Goal: Task Accomplishment & Management: Manage account settings

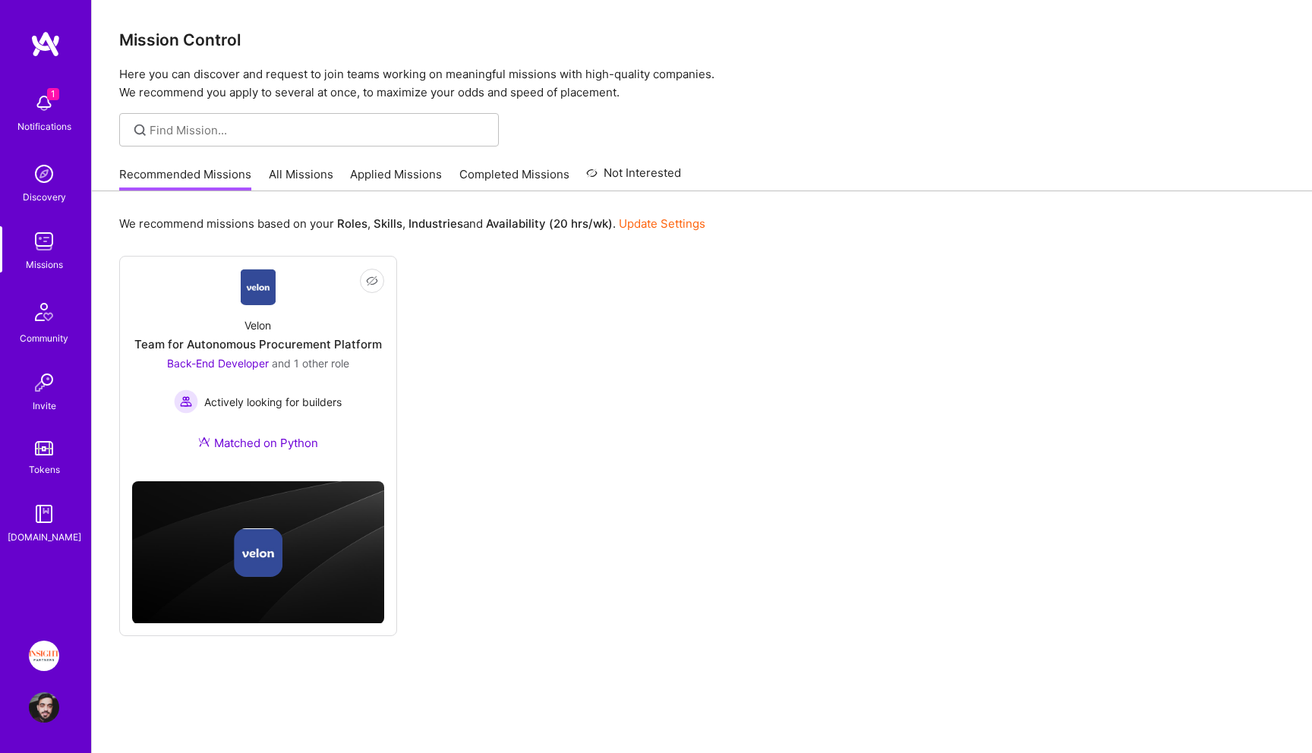
click at [36, 92] on img at bounding box center [44, 103] width 30 height 30
click at [36, 92] on div "1 Notifications Discovery Missions Community Invite Tokens [DOMAIN_NAME]" at bounding box center [45, 315] width 91 height 460
click at [392, 162] on div "Recommended Missions All Missions Applied Missions Completed Missions Not Inter…" at bounding box center [400, 174] width 562 height 33
click at [385, 169] on link "Applied Missions" at bounding box center [396, 178] width 92 height 25
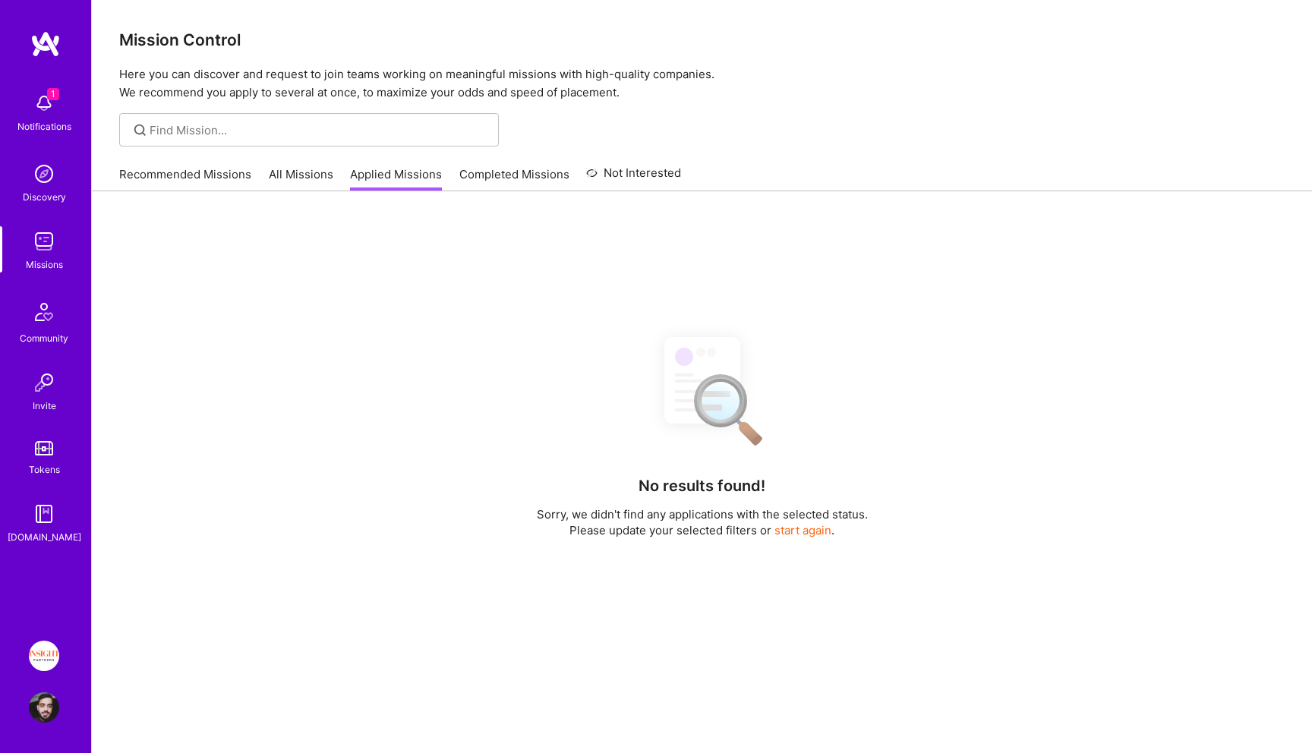
click at [295, 183] on link "All Missions" at bounding box center [301, 178] width 65 height 25
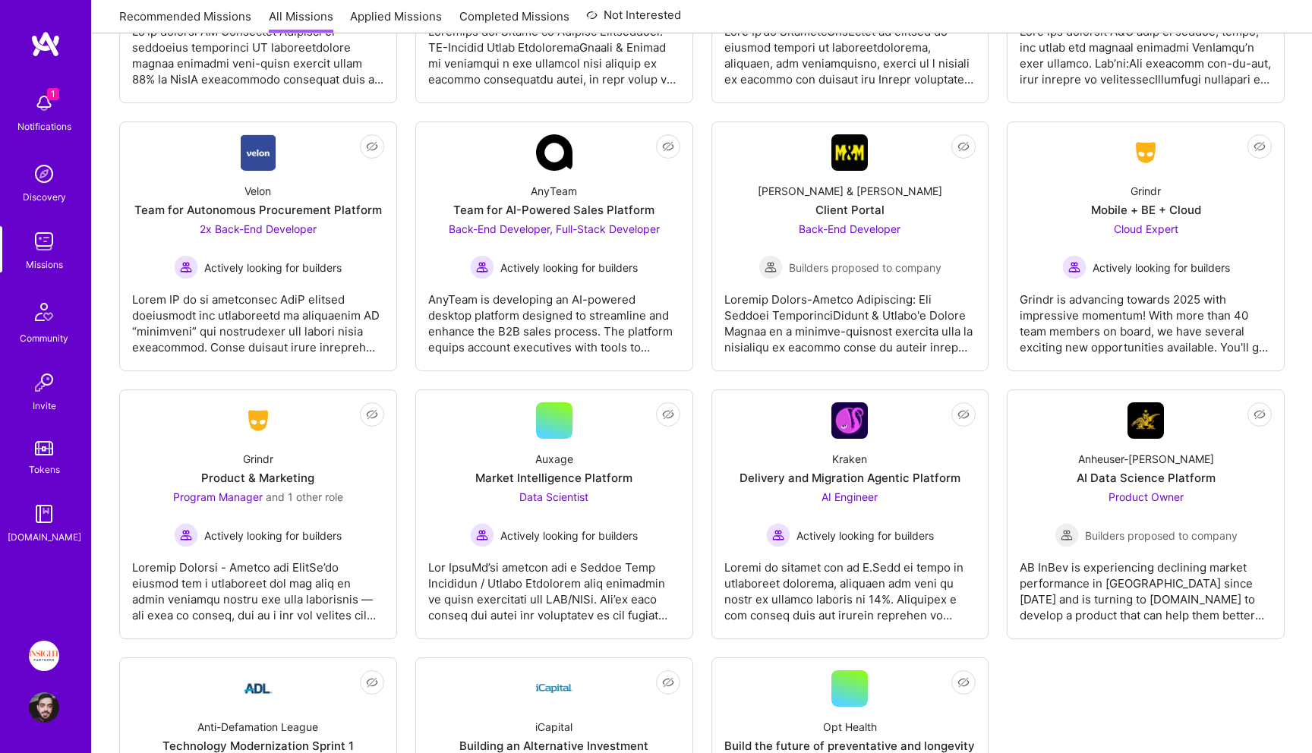
scroll to position [3211, 0]
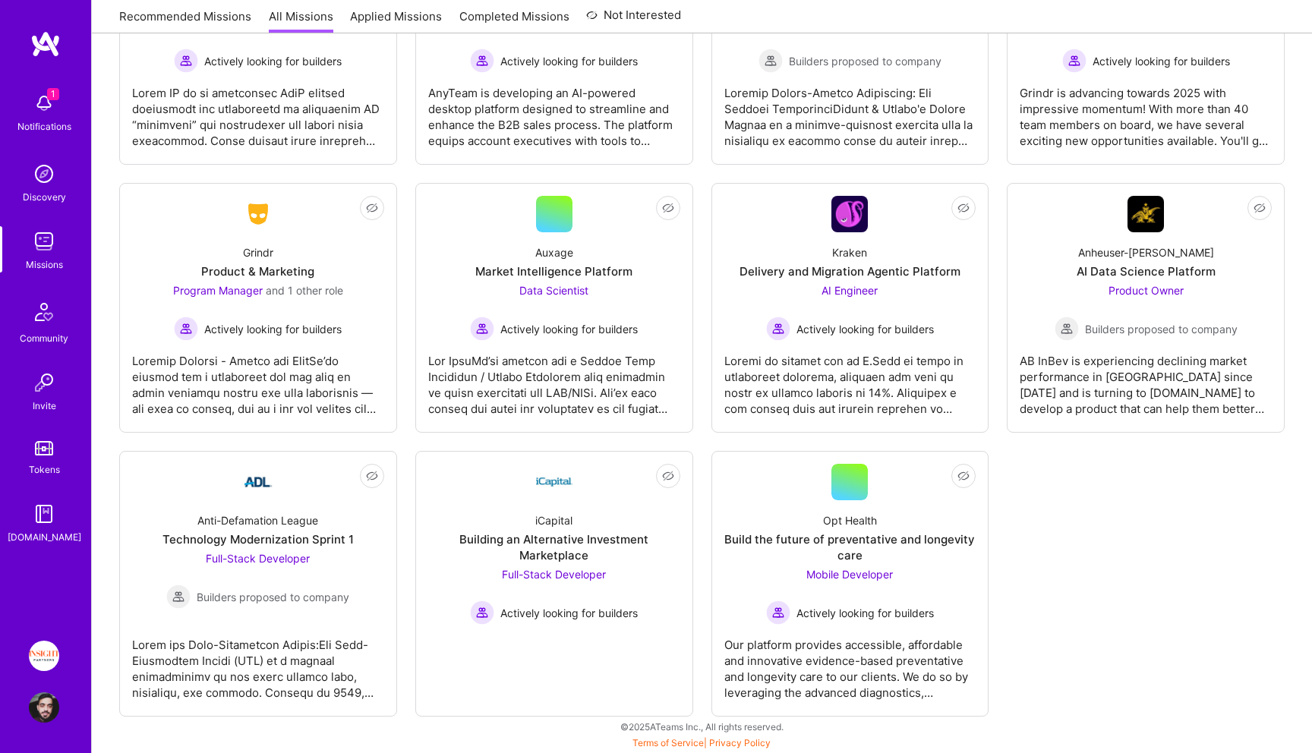
click at [44, 105] on img at bounding box center [44, 103] width 30 height 30
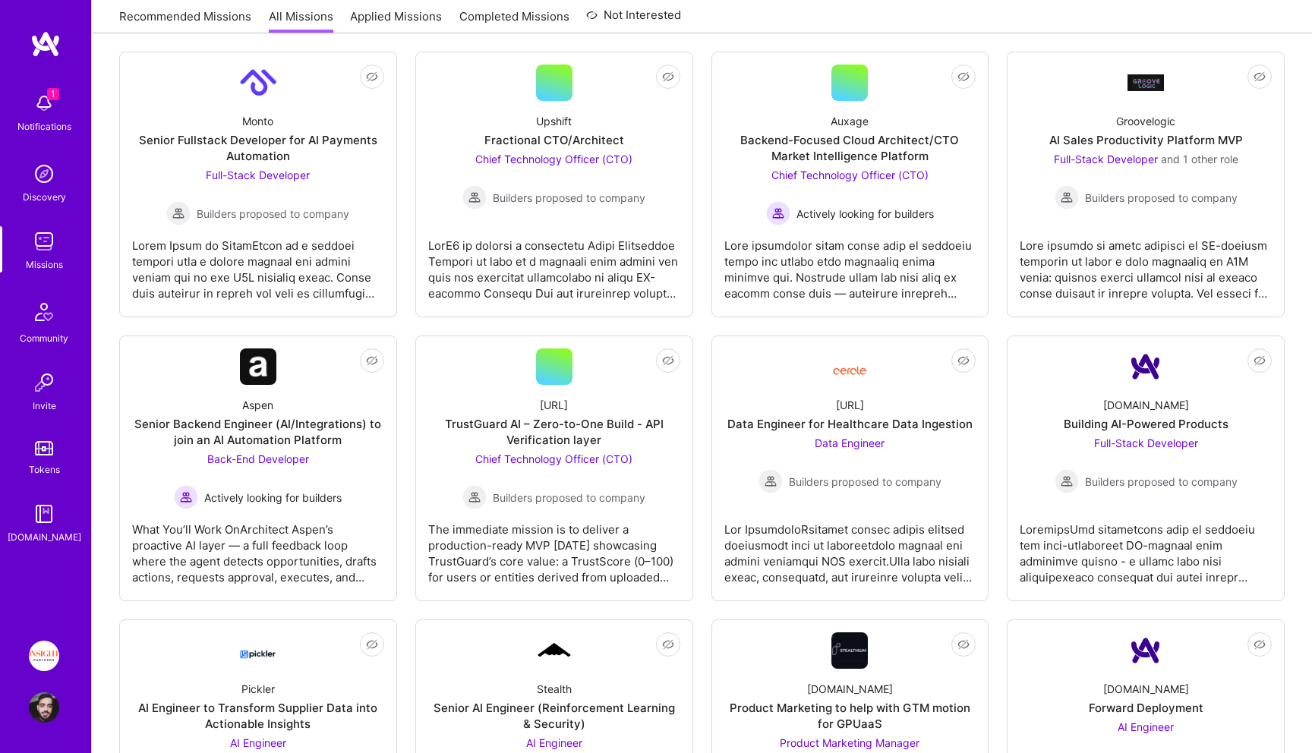
scroll to position [0, 0]
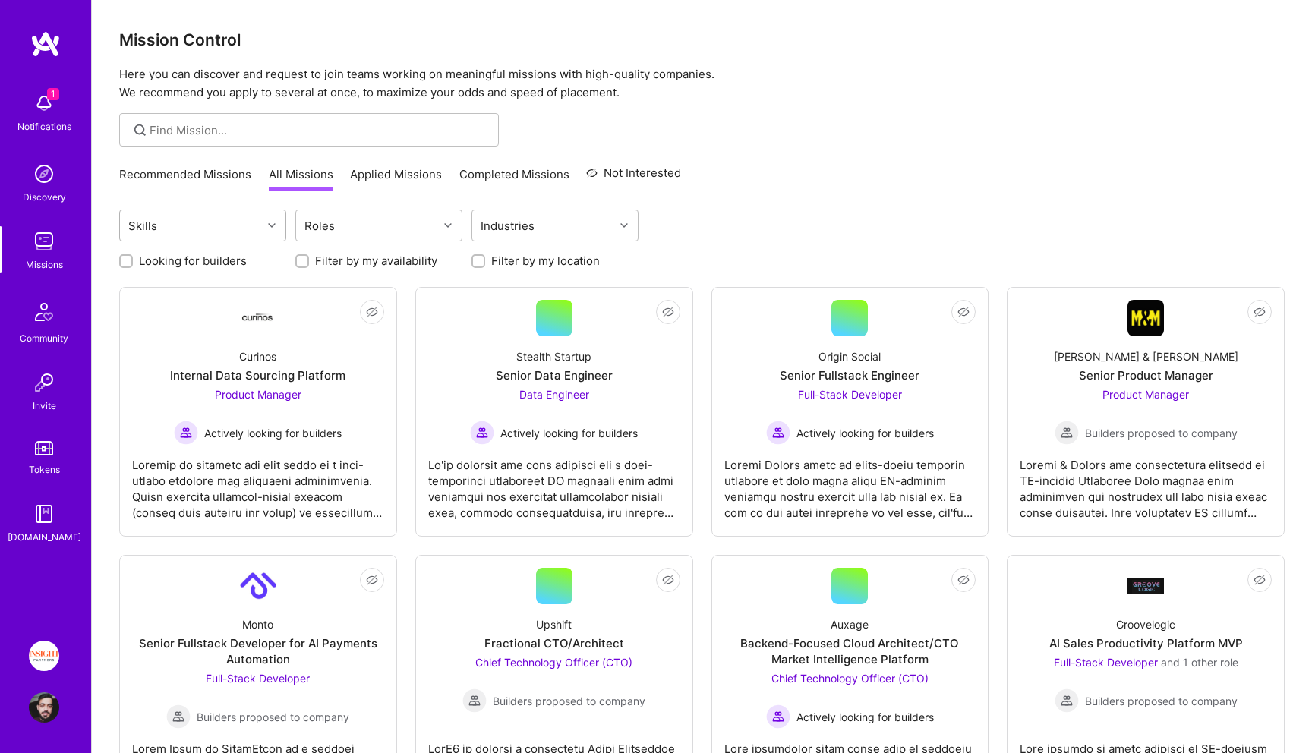
click at [214, 222] on div "Skills" at bounding box center [191, 225] width 142 height 30
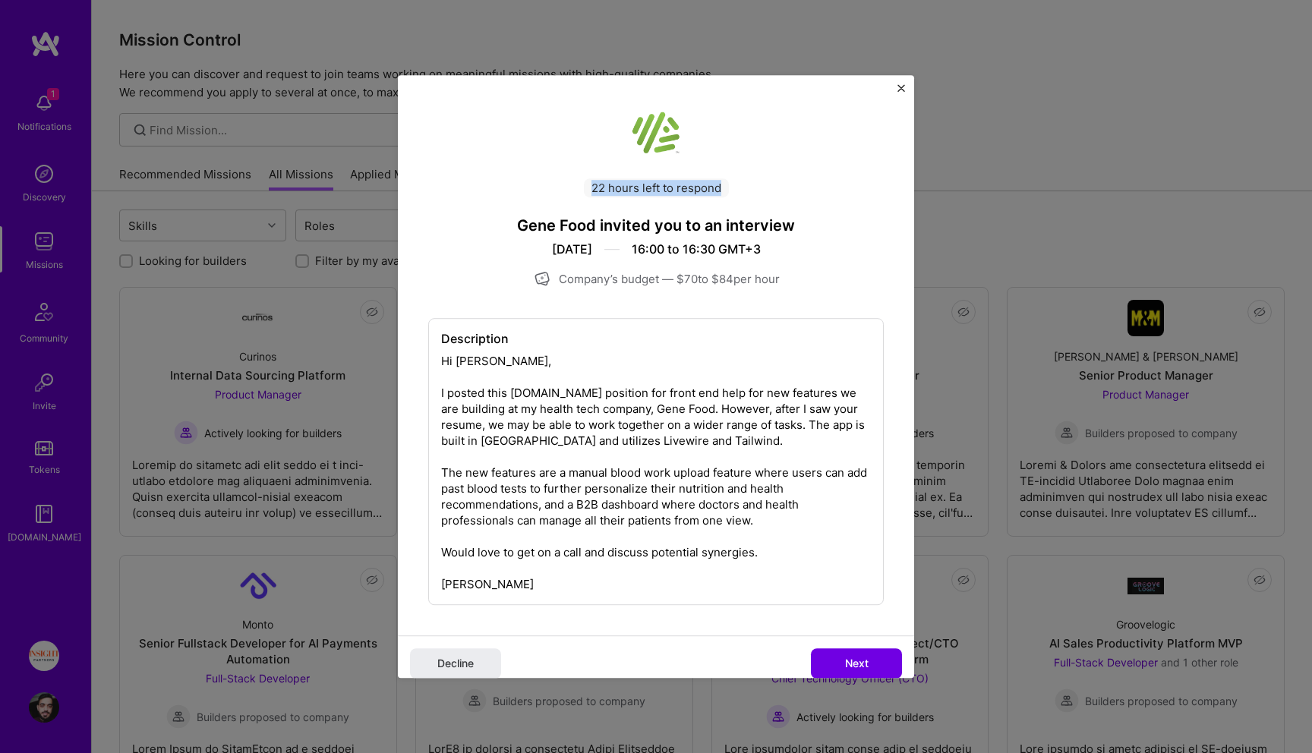
drag, startPoint x: 594, startPoint y: 187, endPoint x: 746, endPoint y: 188, distance: 152.6
click at [746, 188] on div "22 hours left to respond" at bounding box center [655, 178] width 455 height 37
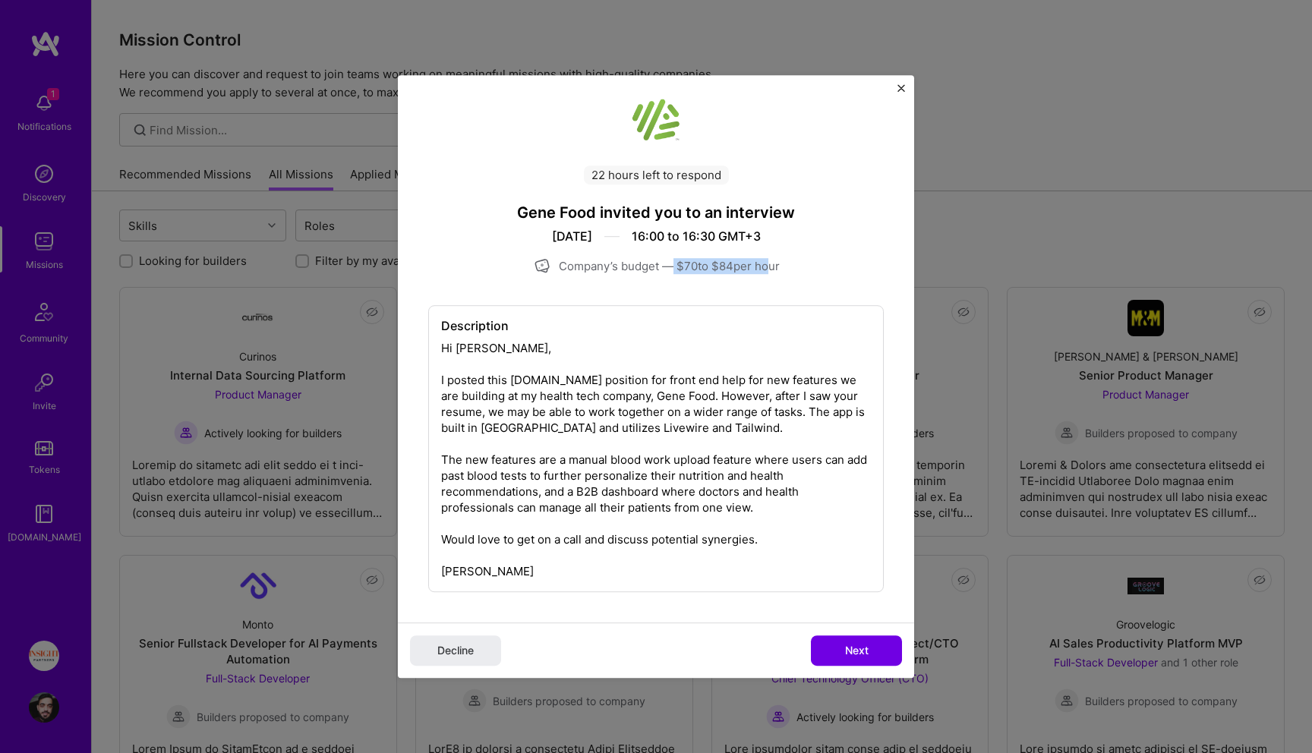
drag, startPoint x: 668, startPoint y: 266, endPoint x: 778, endPoint y: 266, distance: 110.1
click at [776, 266] on div "Company’s budget — $ 70 to $ 84 per hour" at bounding box center [655, 266] width 455 height 18
click at [778, 266] on div "Company’s budget — $ 70 to $ 84 per hour" at bounding box center [655, 266] width 455 height 18
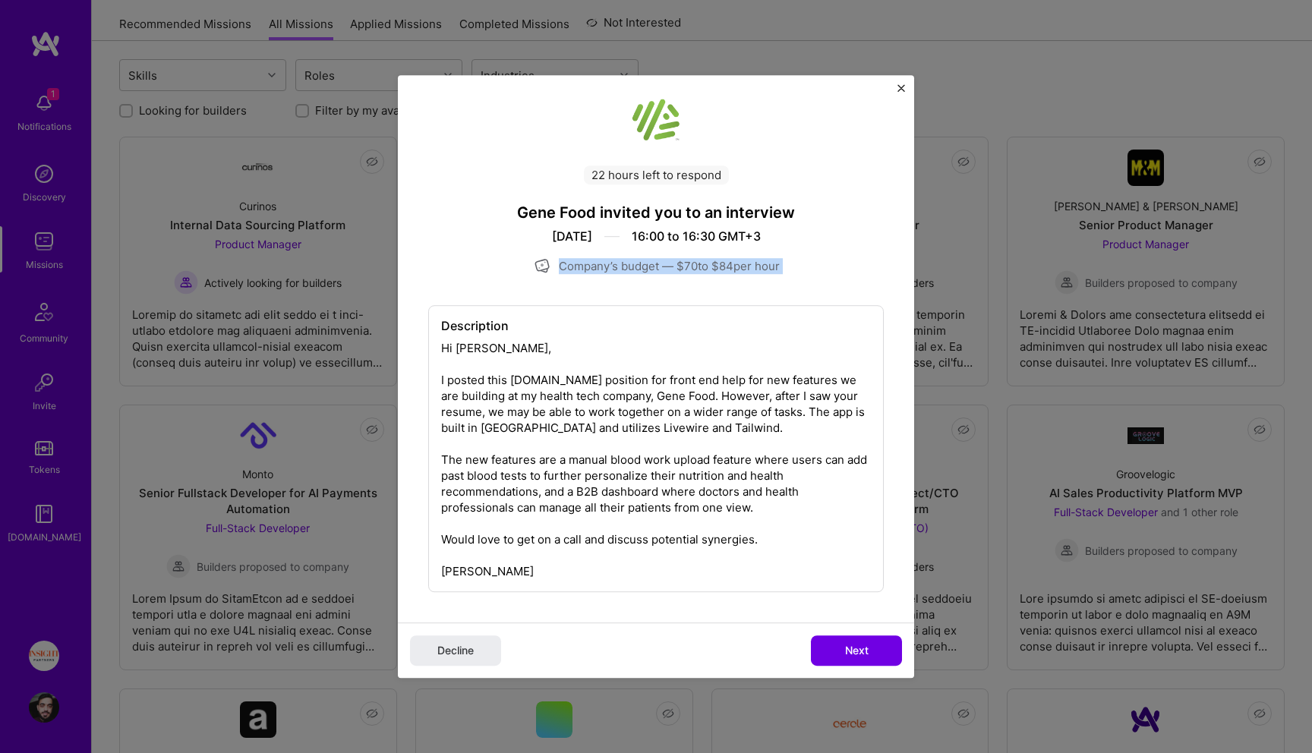
scroll to position [161, 0]
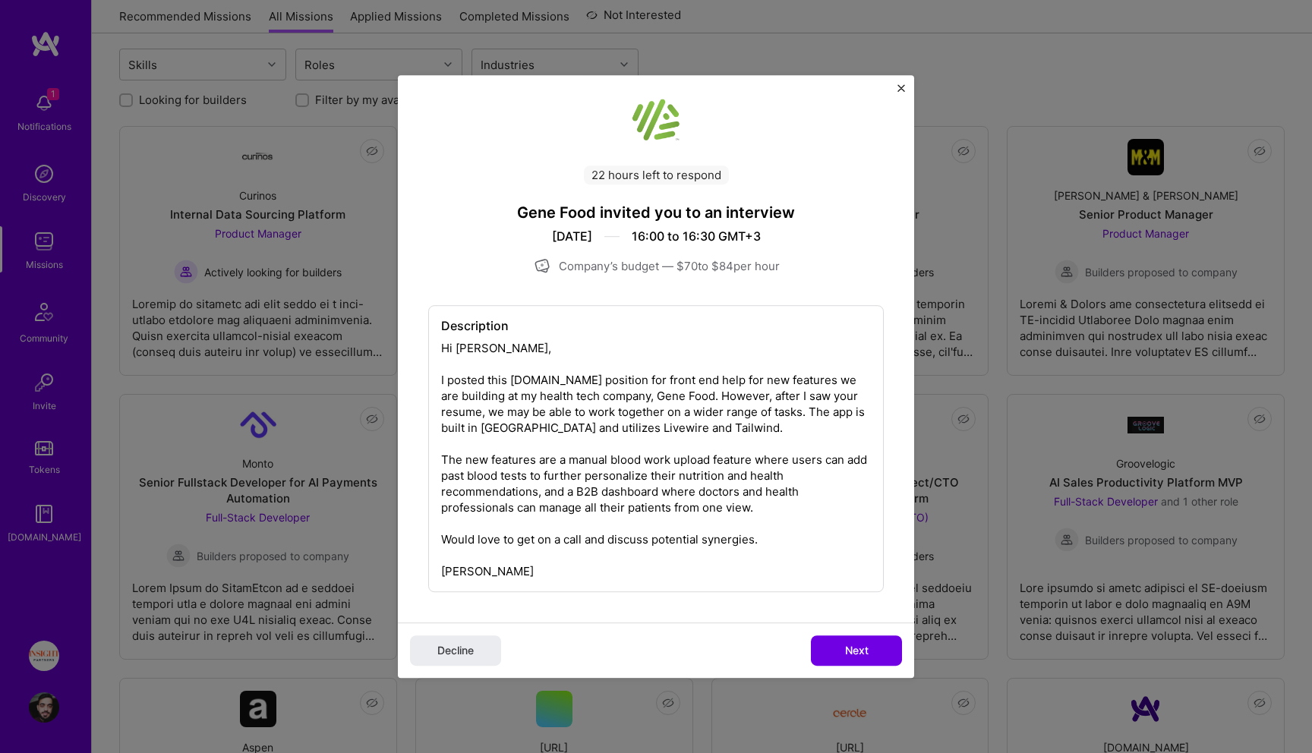
click at [691, 382] on div "Description Hi Raed, I posted this A.team position for front end help for new f…" at bounding box center [655, 448] width 455 height 287
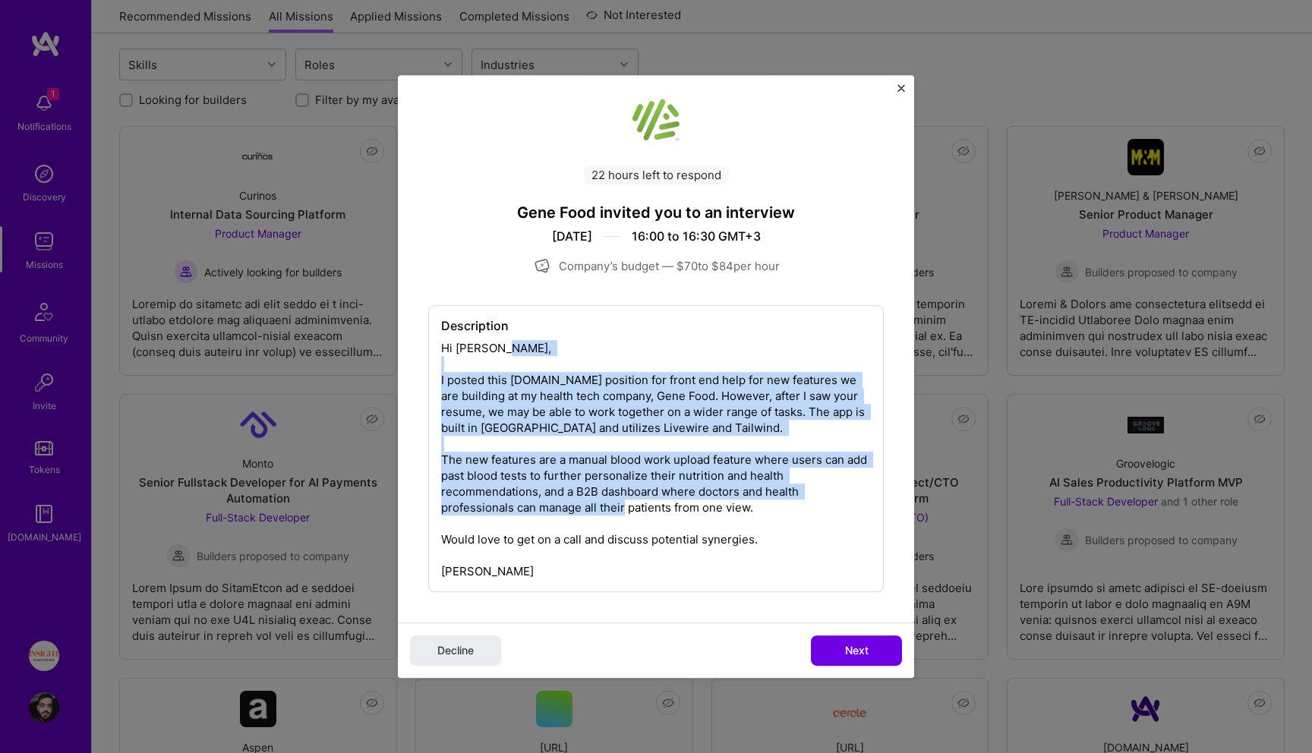
drag, startPoint x: 691, startPoint y: 382, endPoint x: 691, endPoint y: 476, distance: 94.1
click at [691, 476] on div "Description Hi Raed, I posted this A.team position for front end help for new f…" at bounding box center [655, 448] width 455 height 287
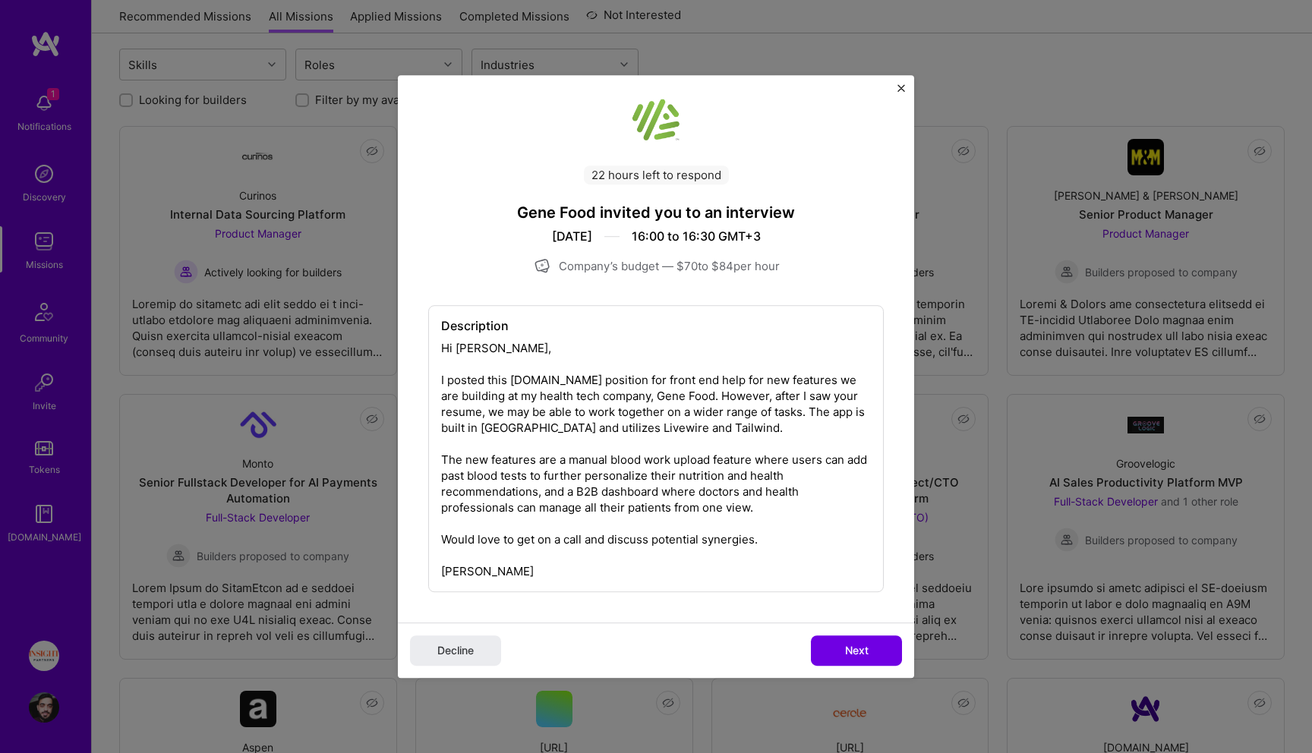
drag, startPoint x: 826, startPoint y: 654, endPoint x: 666, endPoint y: 493, distance: 226.5
click at [666, 499] on div "22 hours left to respond Gene Food invited you to an interview 6 Oct 2025 16:00…" at bounding box center [656, 370] width 516 height 616
click at [666, 493] on div "Description Hi Raed, I posted this A.team position for front end help for new f…" at bounding box center [655, 448] width 455 height 287
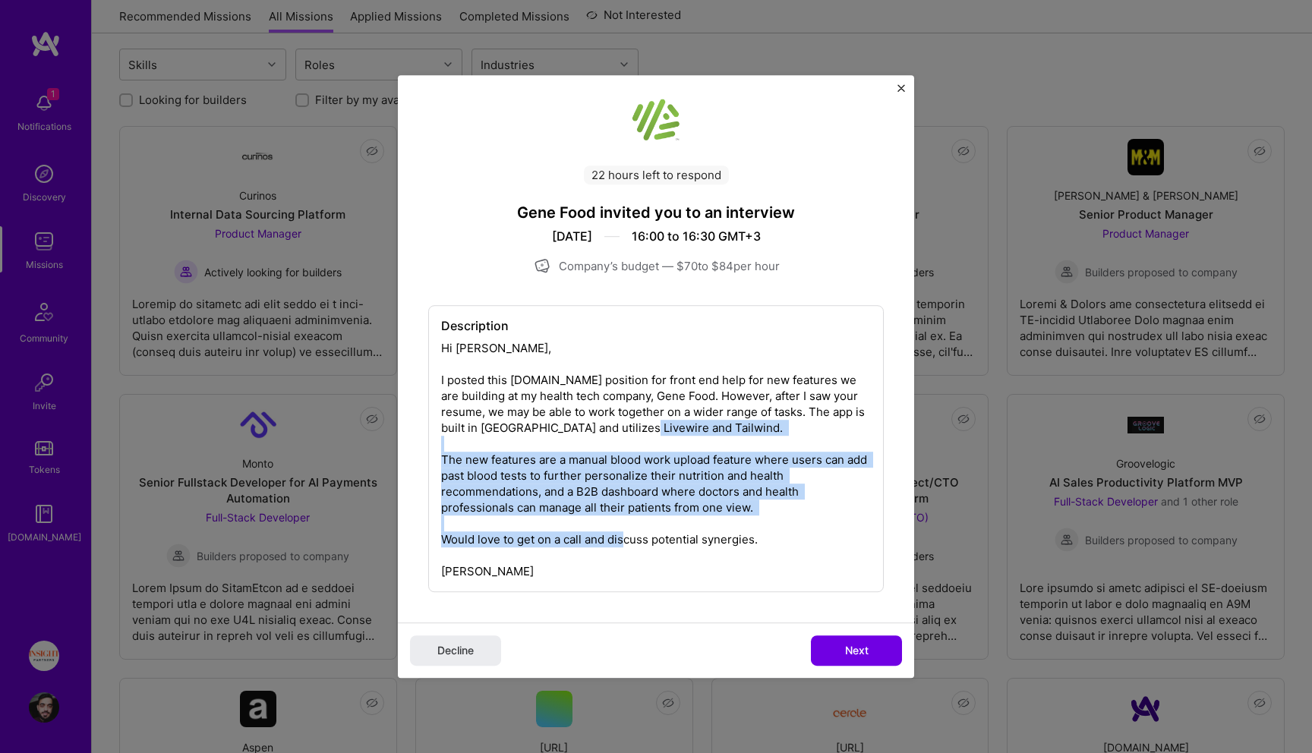
drag, startPoint x: 666, startPoint y: 493, endPoint x: 666, endPoint y: 540, distance: 46.3
click at [666, 540] on div "Description Hi Raed, I posted this A.team position for front end help for new f…" at bounding box center [655, 448] width 455 height 287
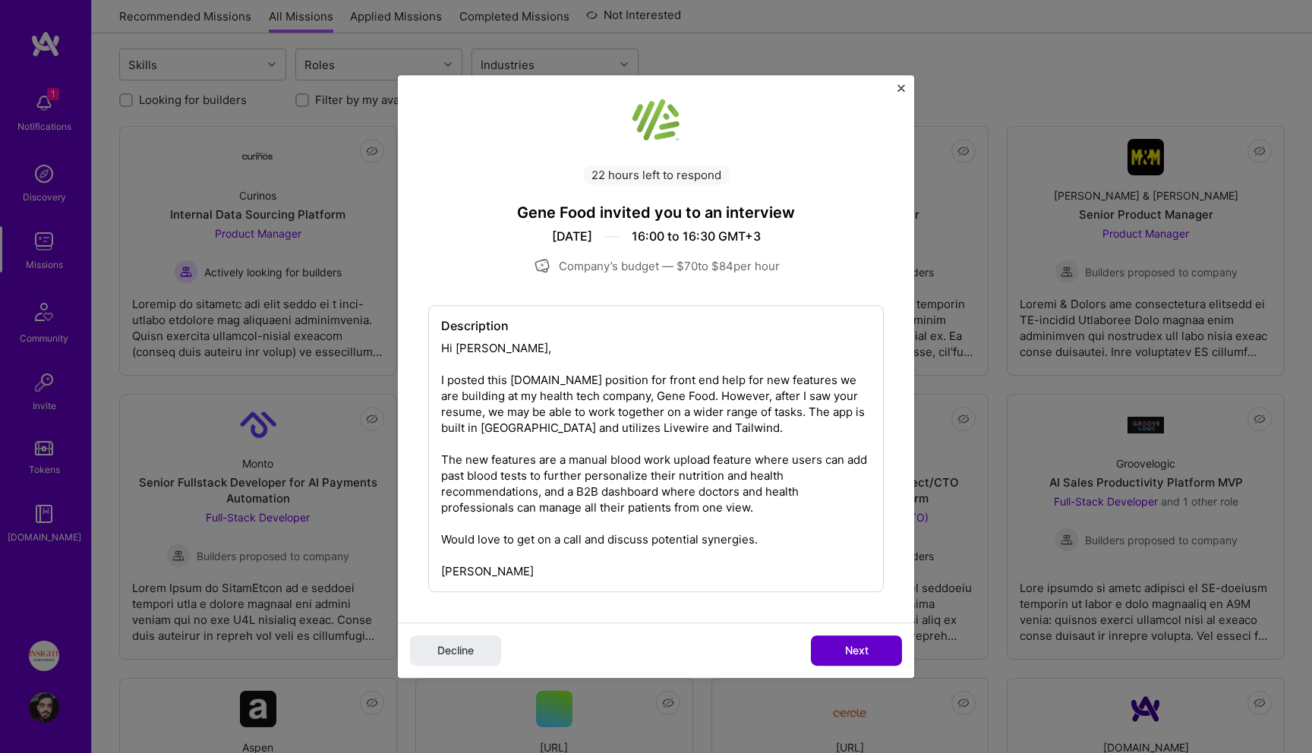
click at [865, 655] on span "Next" at bounding box center [857, 650] width 24 height 15
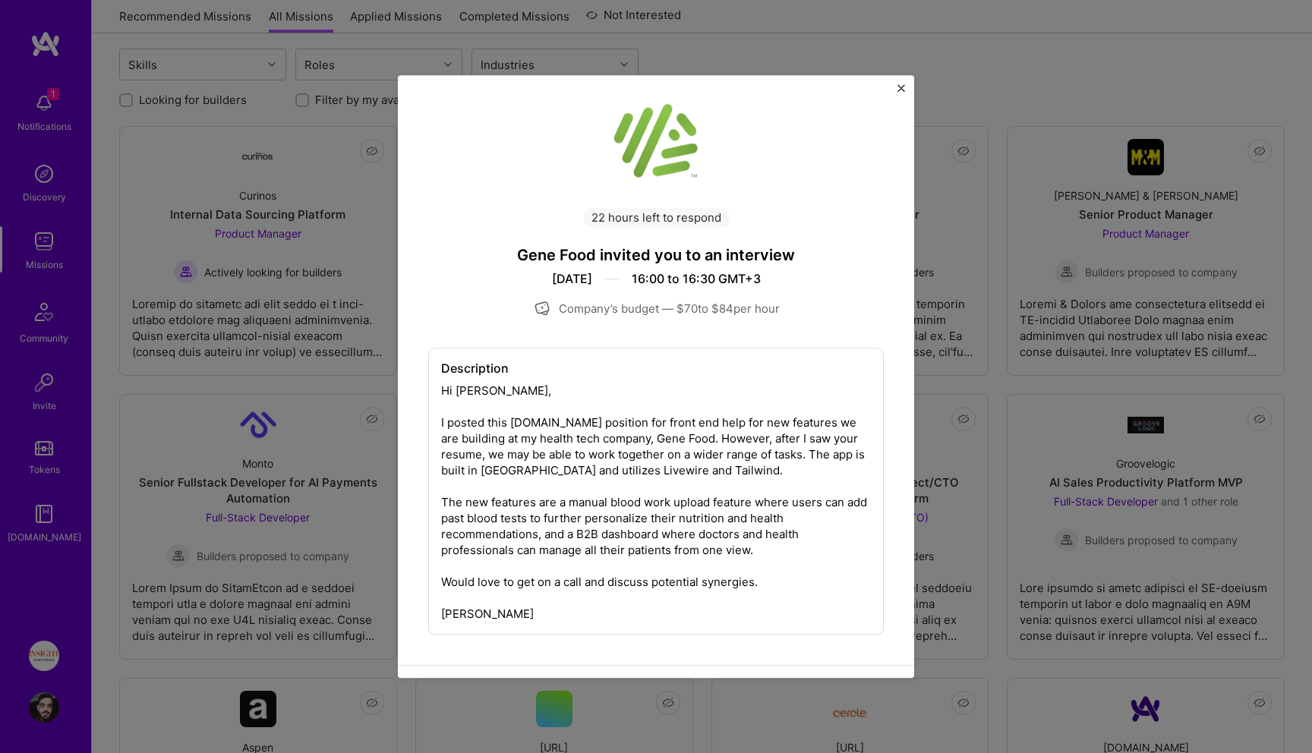
scroll to position [0, 0]
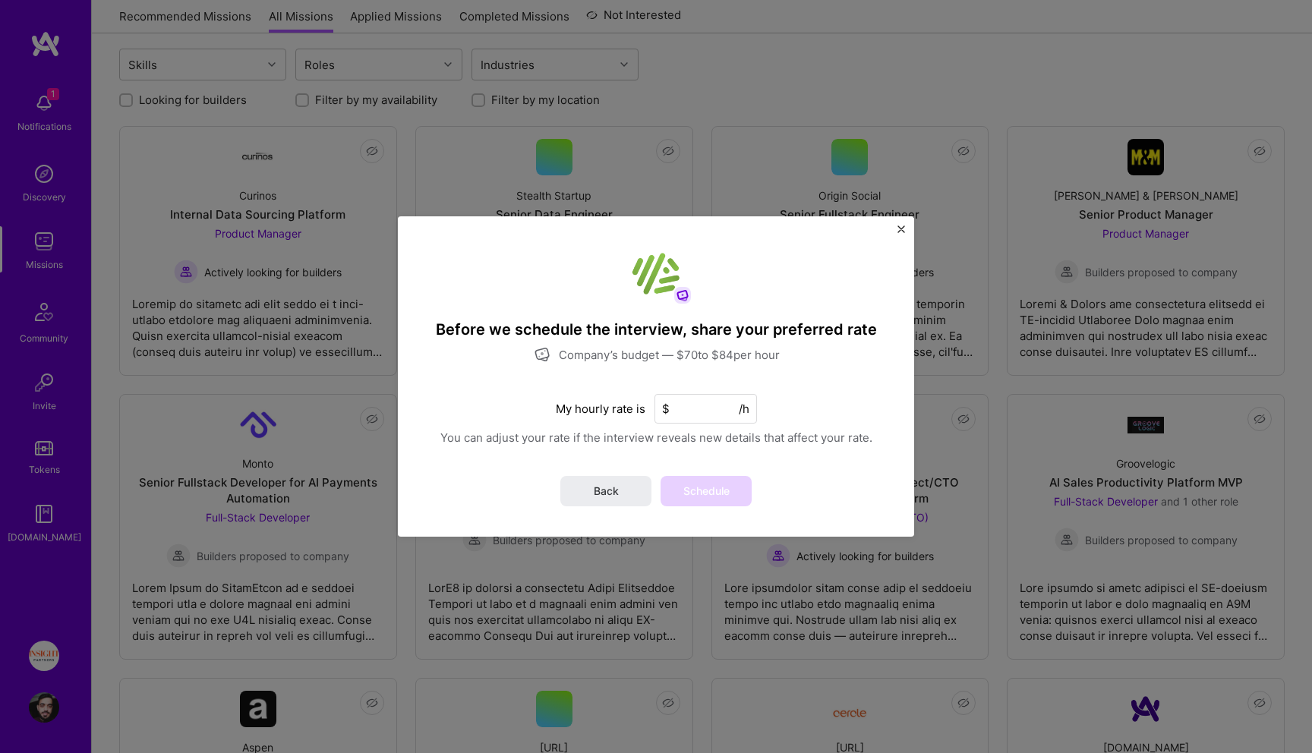
click at [701, 409] on input at bounding box center [705, 409] width 102 height 30
click at [587, 509] on div "Before we schedule the interview, share your preferred rate Company’s budget — …" at bounding box center [656, 376] width 516 height 320
click at [594, 499] on button "Back" at bounding box center [605, 491] width 91 height 30
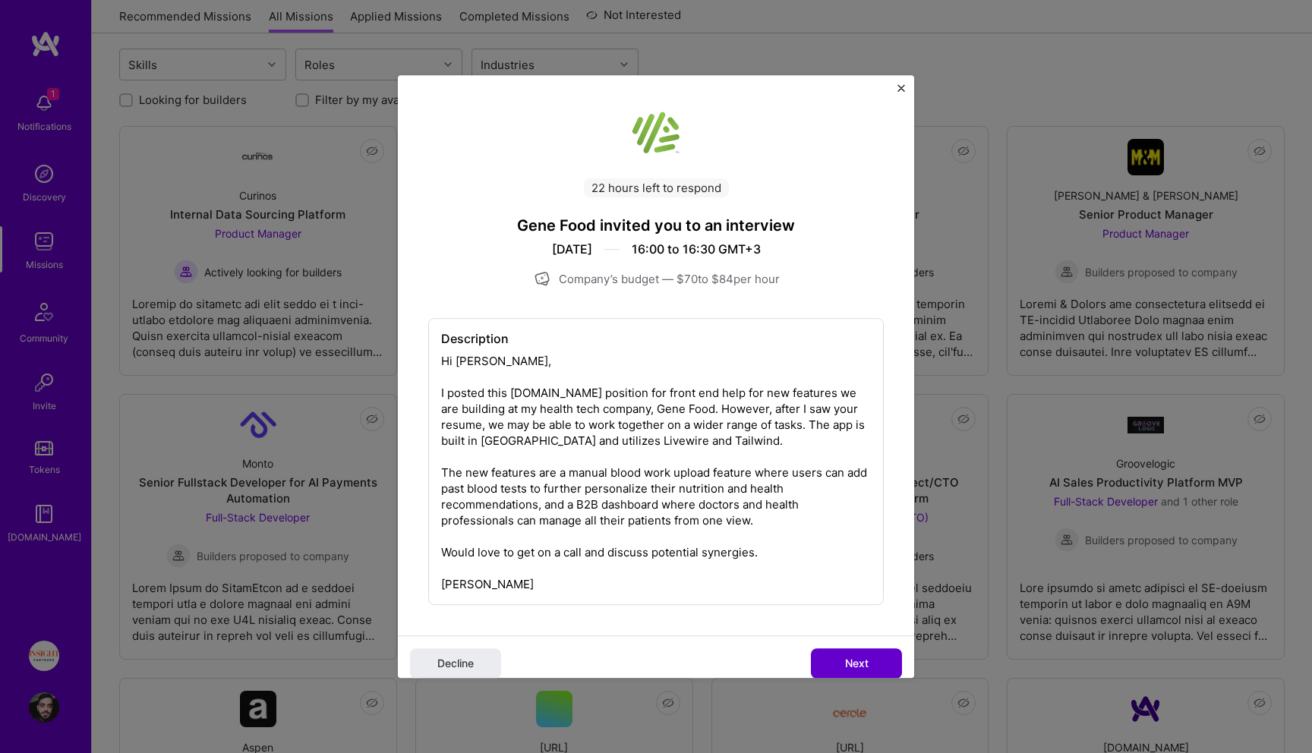
click at [846, 669] on span "Next" at bounding box center [857, 663] width 24 height 15
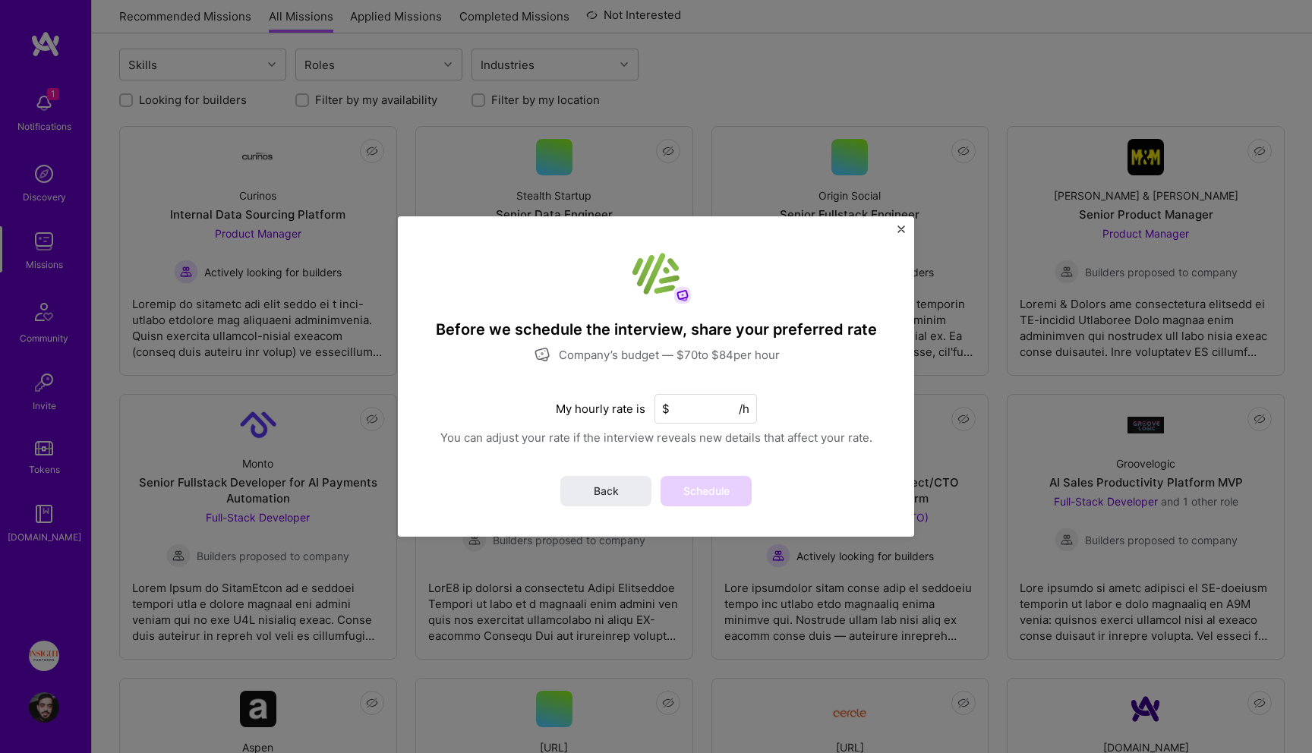
click at [693, 417] on input at bounding box center [705, 409] width 102 height 30
type input "80"
click at [700, 493] on span "Schedule" at bounding box center [706, 491] width 46 height 15
click at [684, 337] on h4 "Before we schedule the interview, share your preferred rate" at bounding box center [656, 330] width 441 height 20
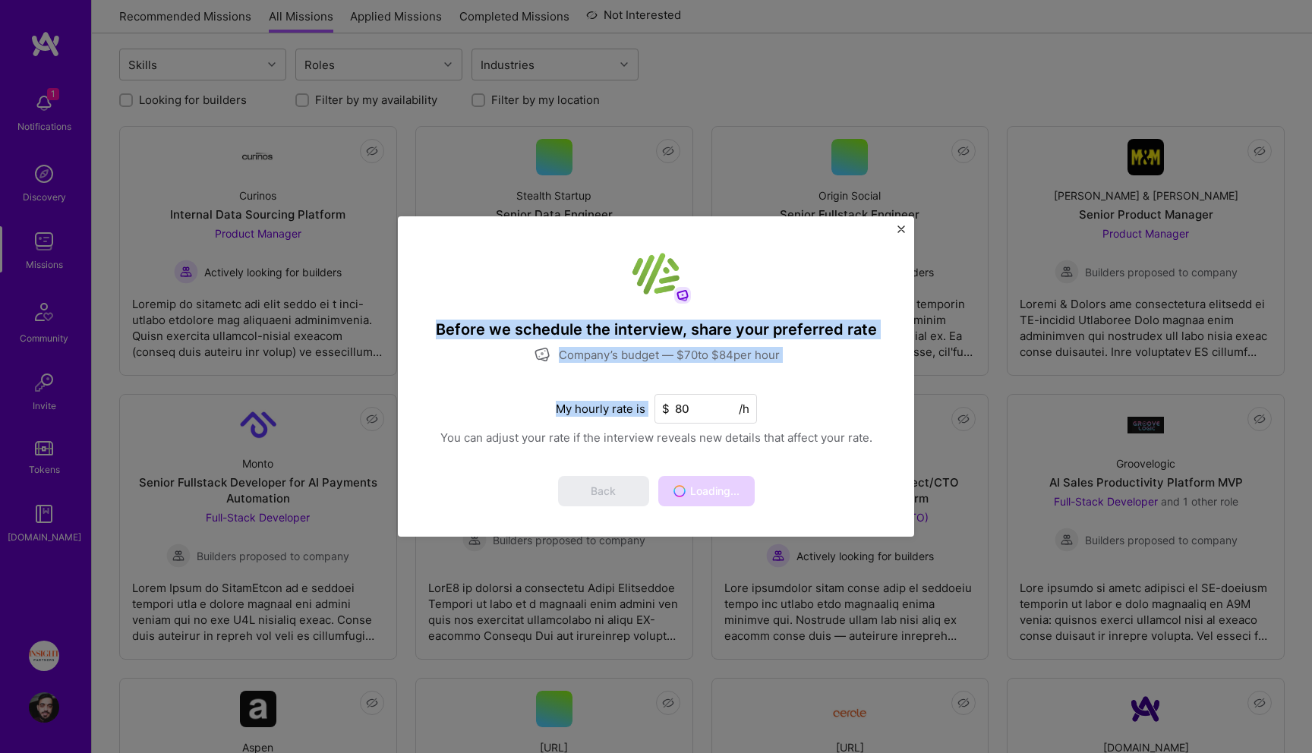
drag, startPoint x: 684, startPoint y: 337, endPoint x: 678, endPoint y: 387, distance: 50.5
click at [678, 387] on div "Before we schedule the interview, share your preferred rate Company’s budget — …" at bounding box center [656, 376] width 516 height 320
click at [773, 280] on div "Before we schedule the interview, share your preferred rate Company’s budget — …" at bounding box center [656, 376] width 516 height 320
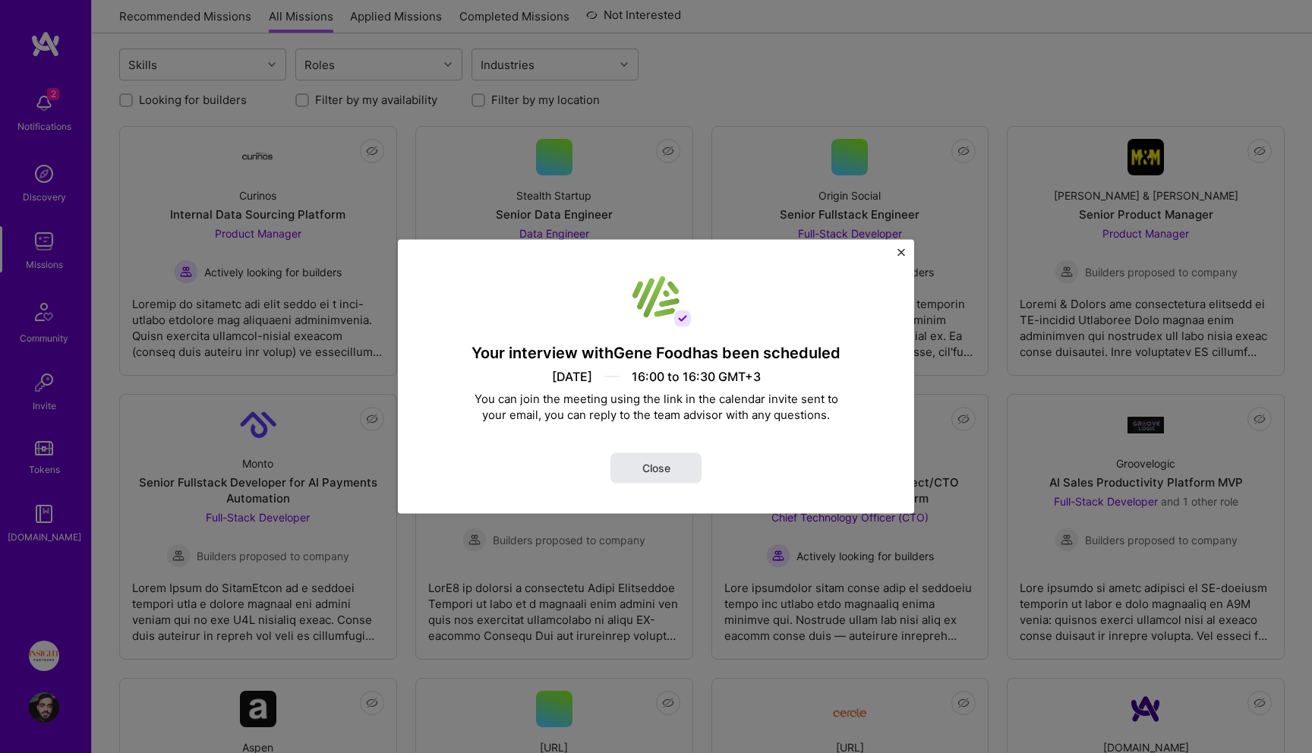
click at [639, 461] on button "Close" at bounding box center [655, 468] width 91 height 30
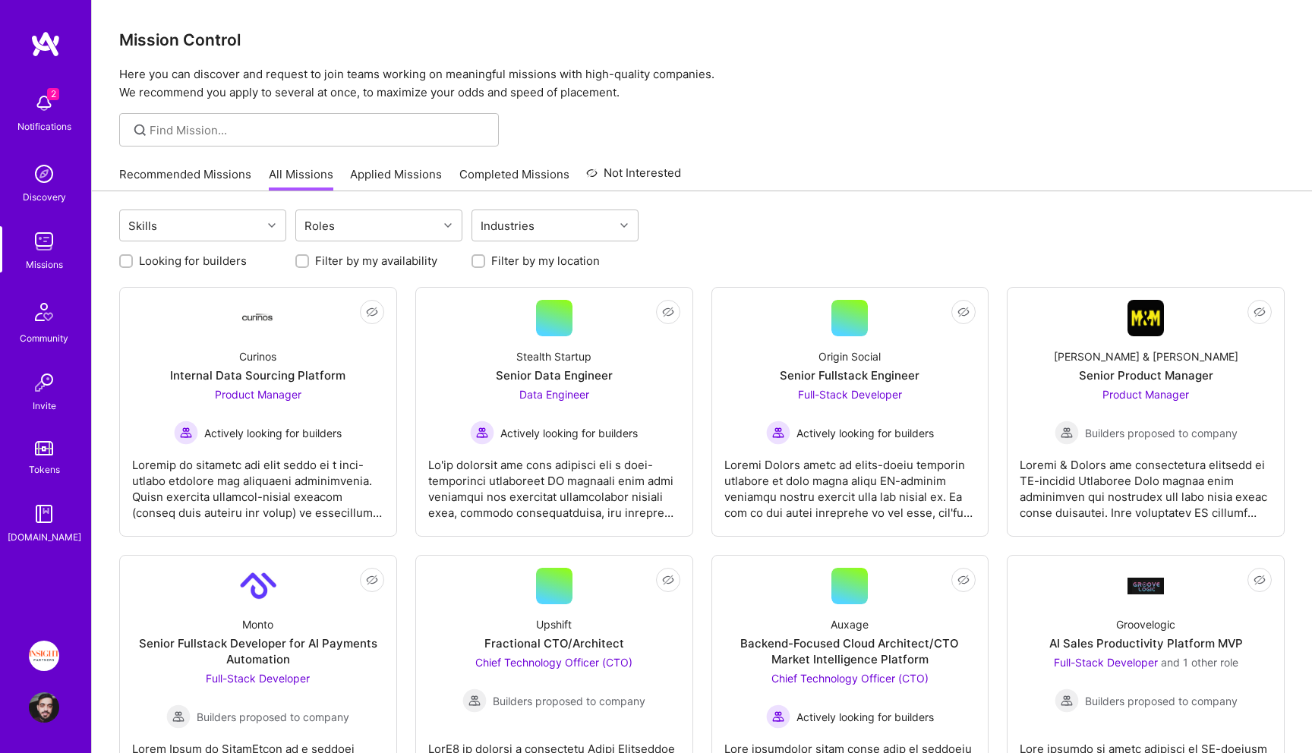
click at [49, 109] on img at bounding box center [44, 103] width 30 height 30
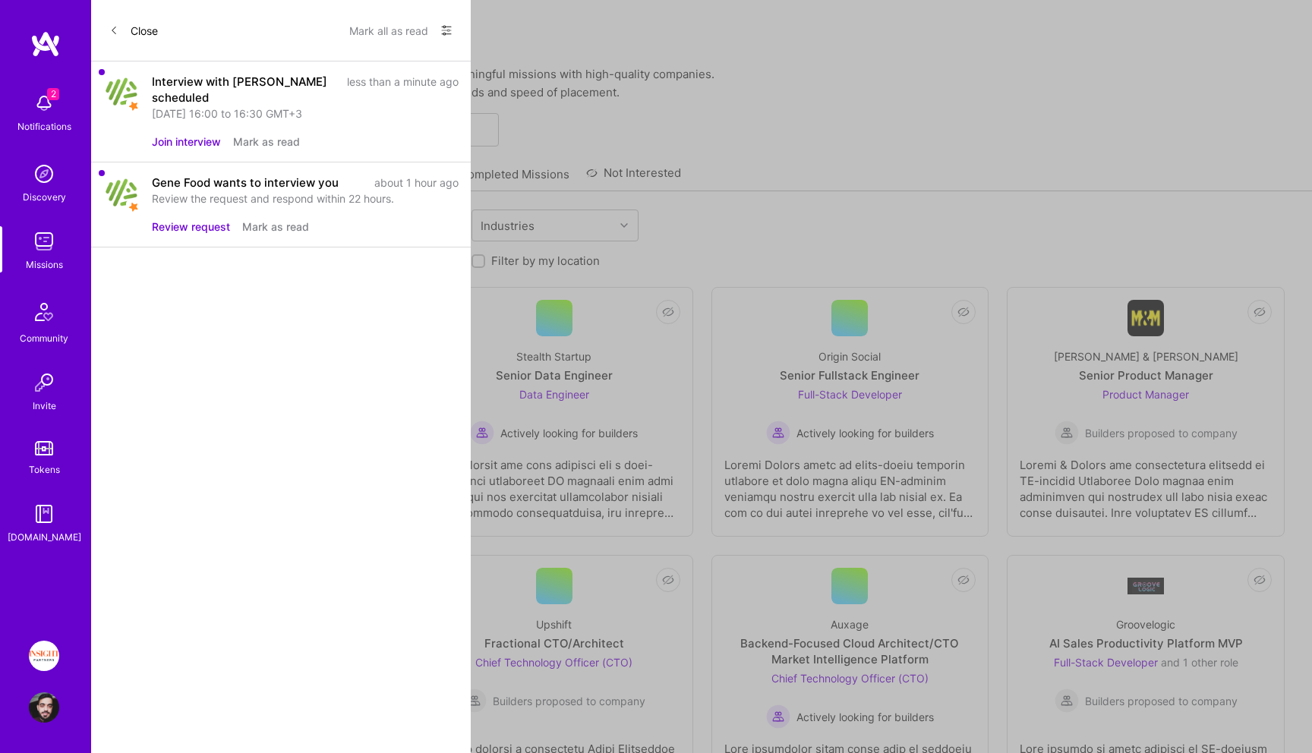
click at [211, 144] on button "Join interview" at bounding box center [186, 142] width 69 height 16
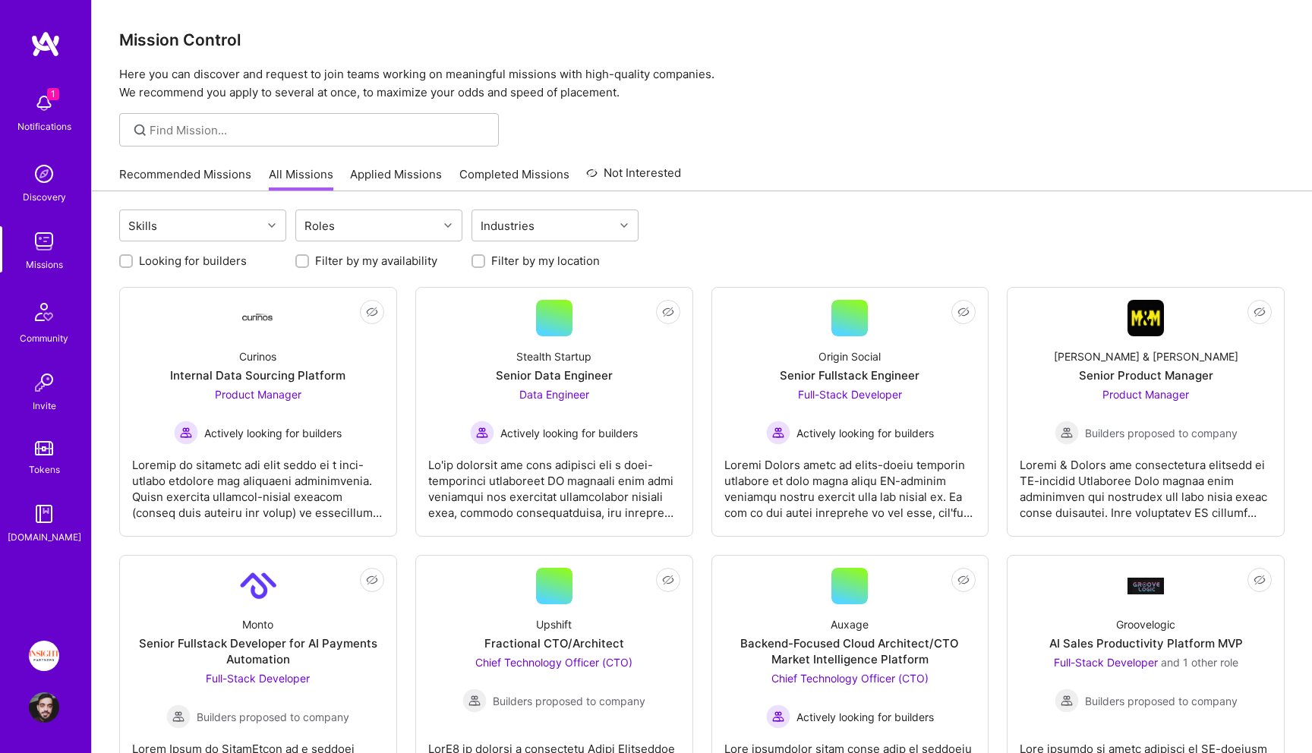
click at [439, 173] on div "Recommended Missions All Missions Applied Missions Completed Missions Not Inter…" at bounding box center [400, 174] width 562 height 33
click at [405, 170] on link "Applied Missions" at bounding box center [396, 178] width 92 height 25
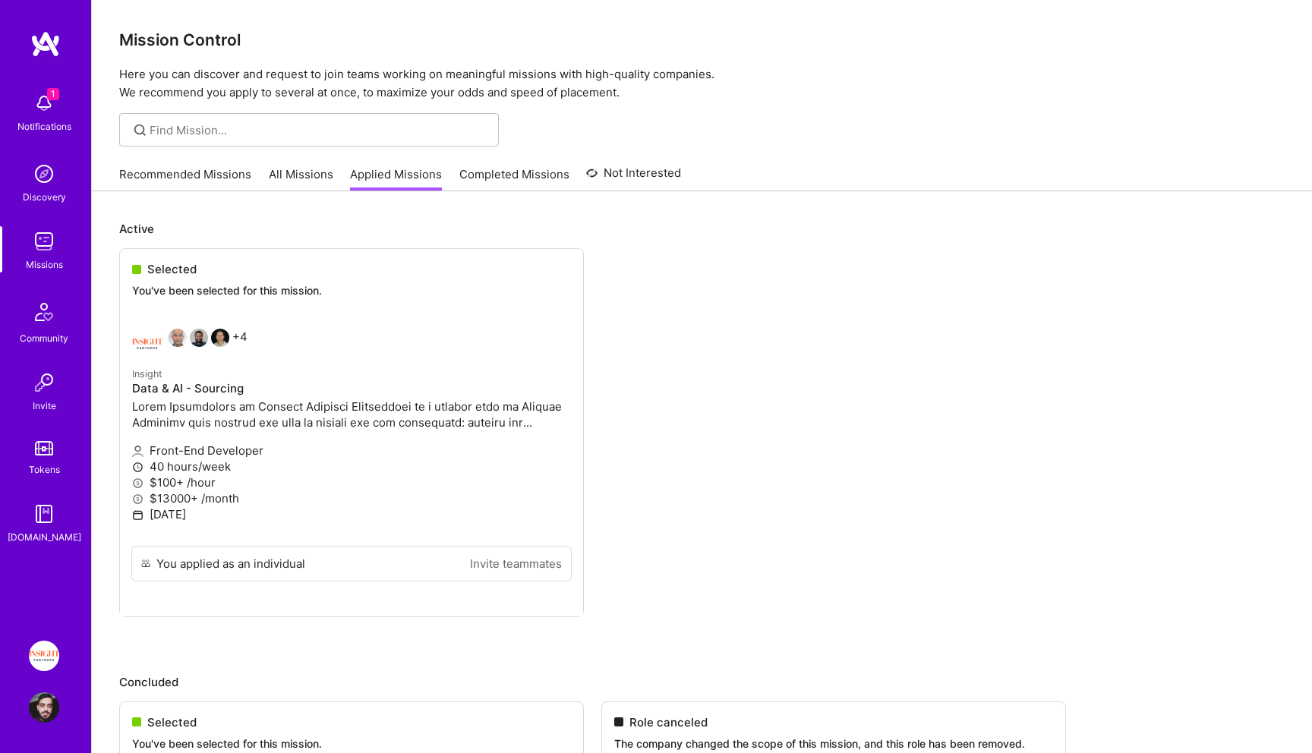
click at [286, 175] on link "All Missions" at bounding box center [301, 178] width 65 height 25
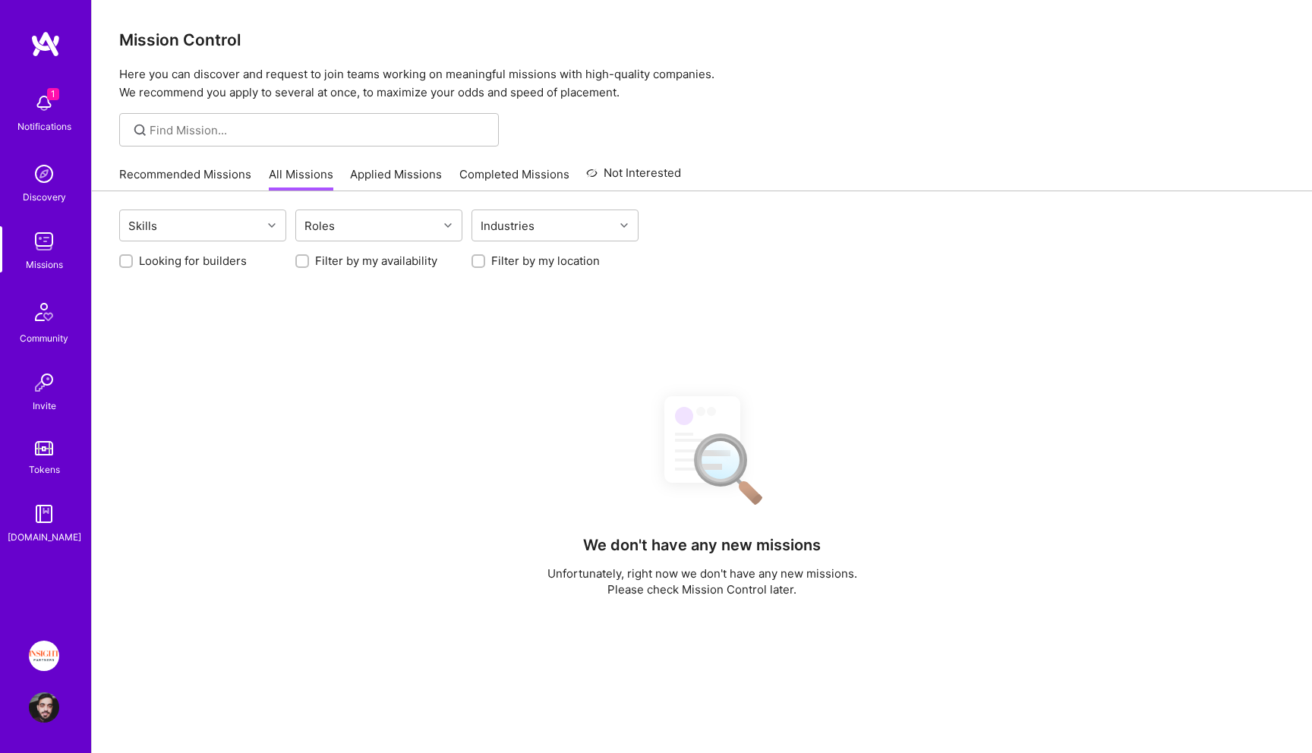
click at [42, 107] on img at bounding box center [44, 103] width 30 height 30
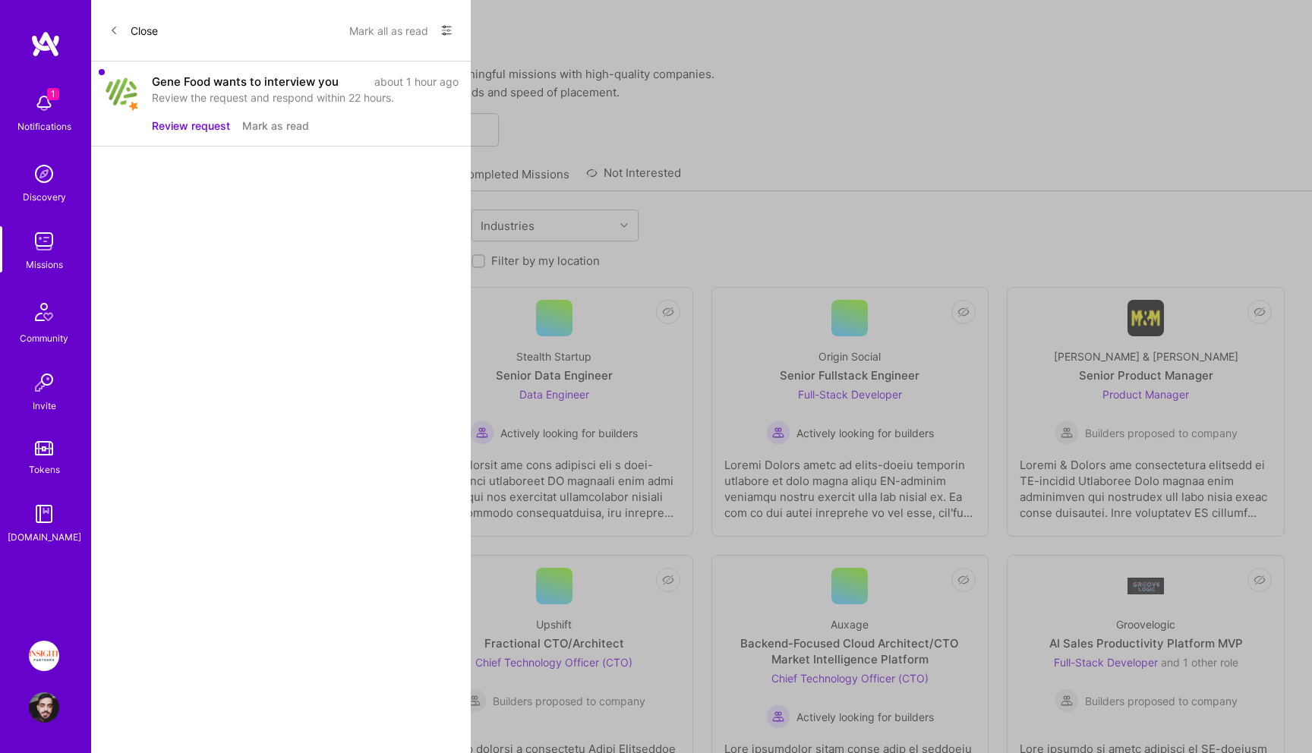
click at [175, 80] on div "Gene Food wants to interview you" at bounding box center [245, 82] width 187 height 16
drag, startPoint x: 175, startPoint y: 80, endPoint x: 185, endPoint y: 80, distance: 9.9
click at [185, 80] on div "Gene Food wants to interview you" at bounding box center [245, 82] width 187 height 16
copy div "Gene Food"
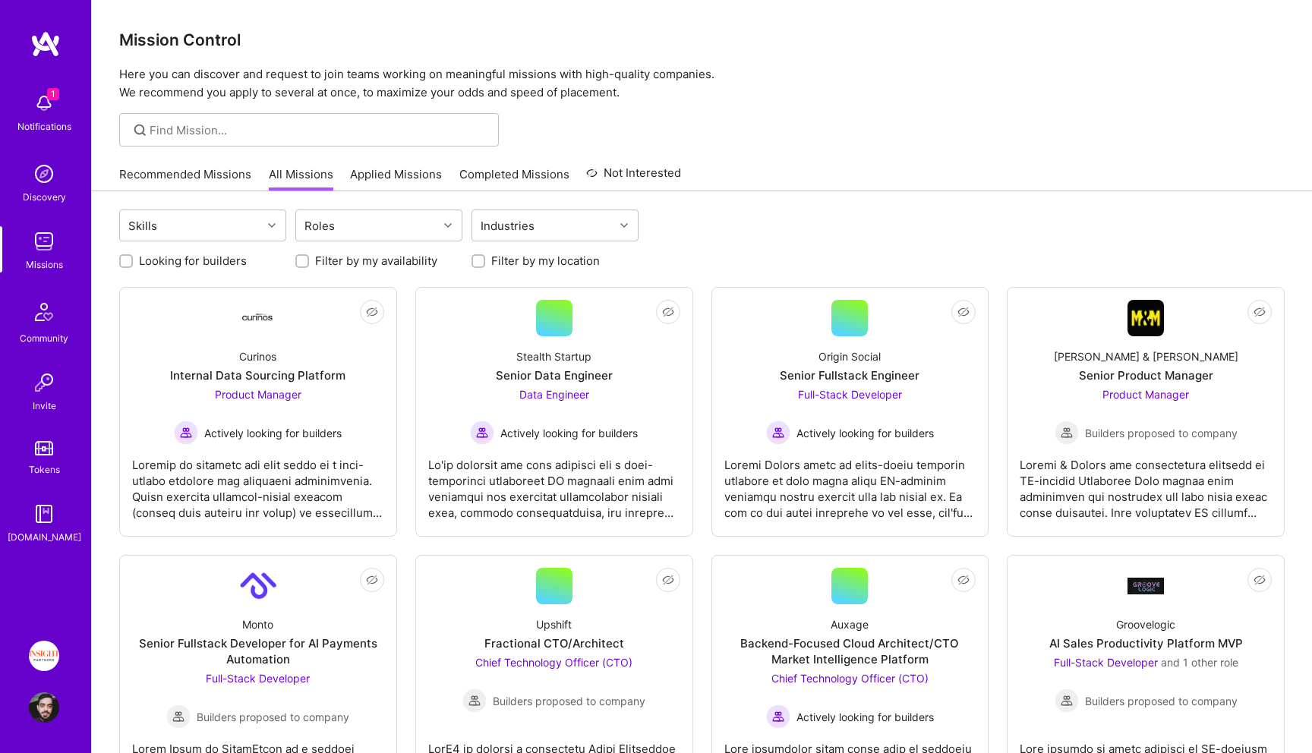
click at [244, 225] on div "Skills" at bounding box center [191, 225] width 142 height 30
paste input "Gene Food"
type input "Gene Food"
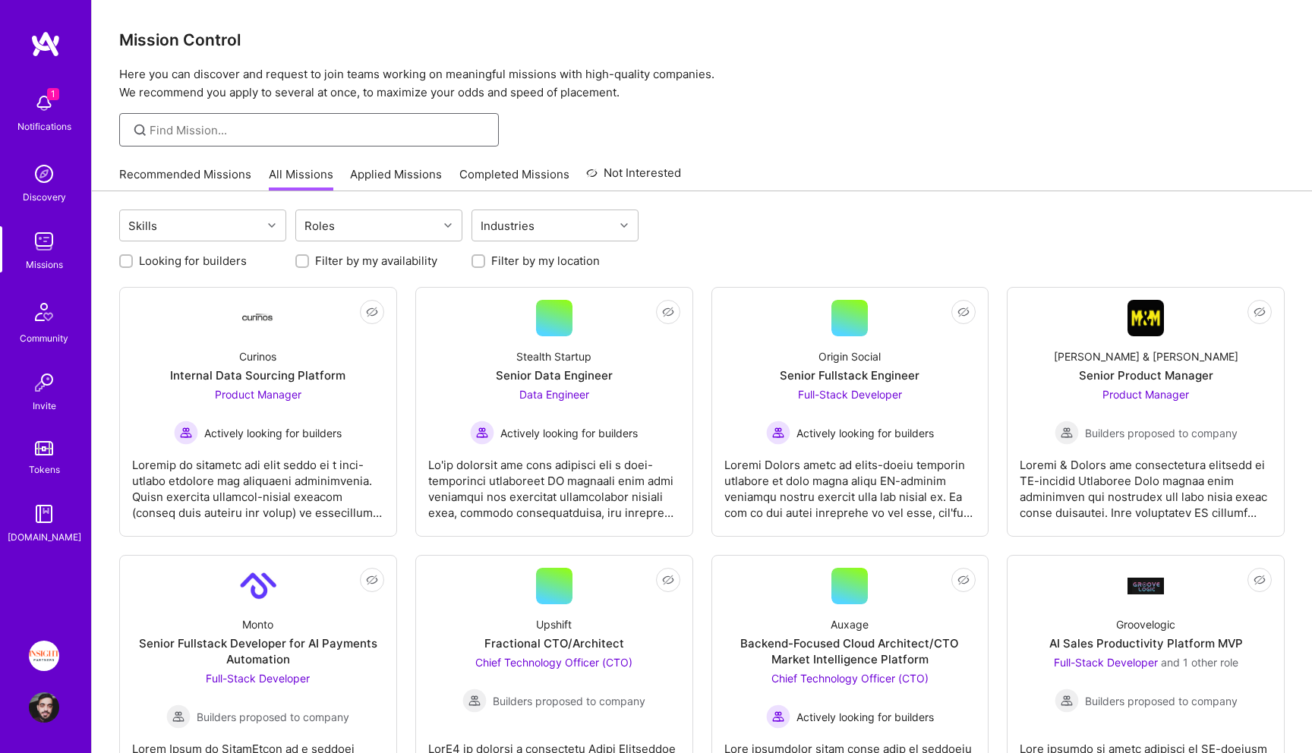
click at [267, 124] on input at bounding box center [319, 130] width 338 height 16
paste input "Gene Food"
type input "Gene Food"
click at [61, 91] on div "1 Notifications" at bounding box center [44, 111] width 94 height 52
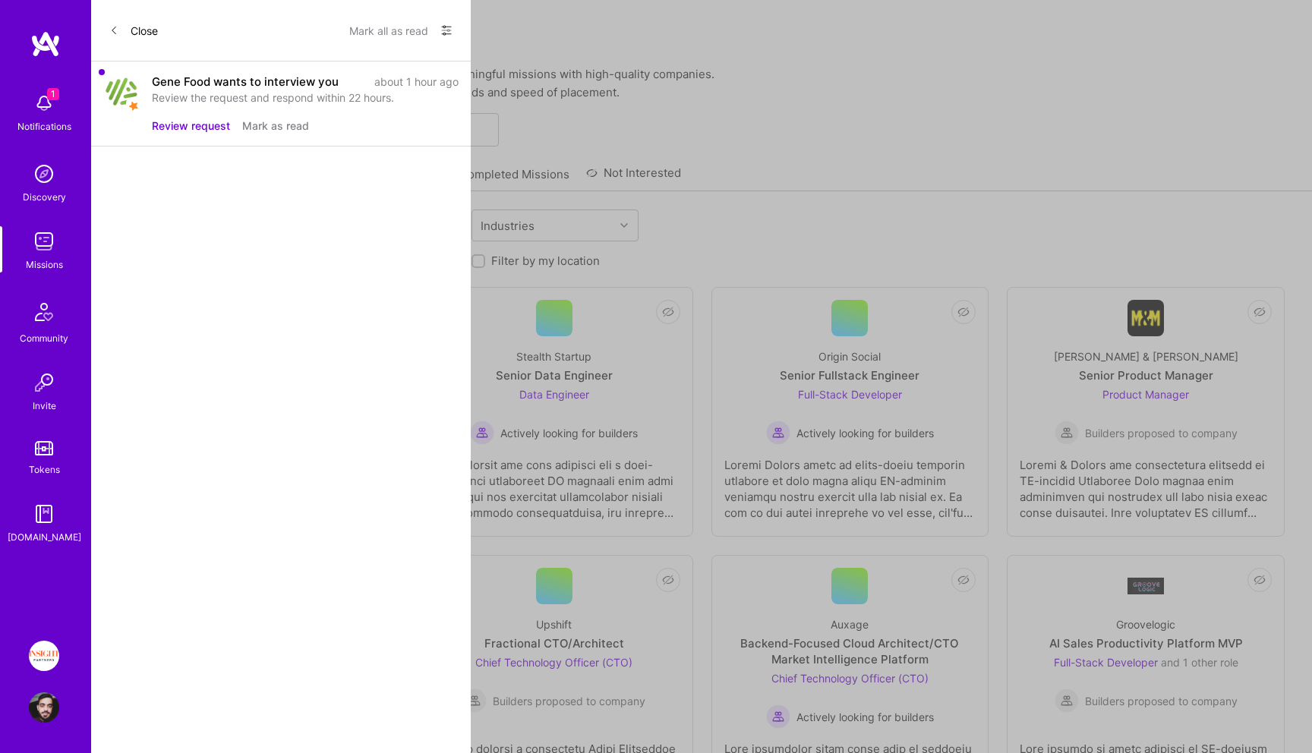
click at [207, 126] on button "Review request" at bounding box center [191, 126] width 78 height 16
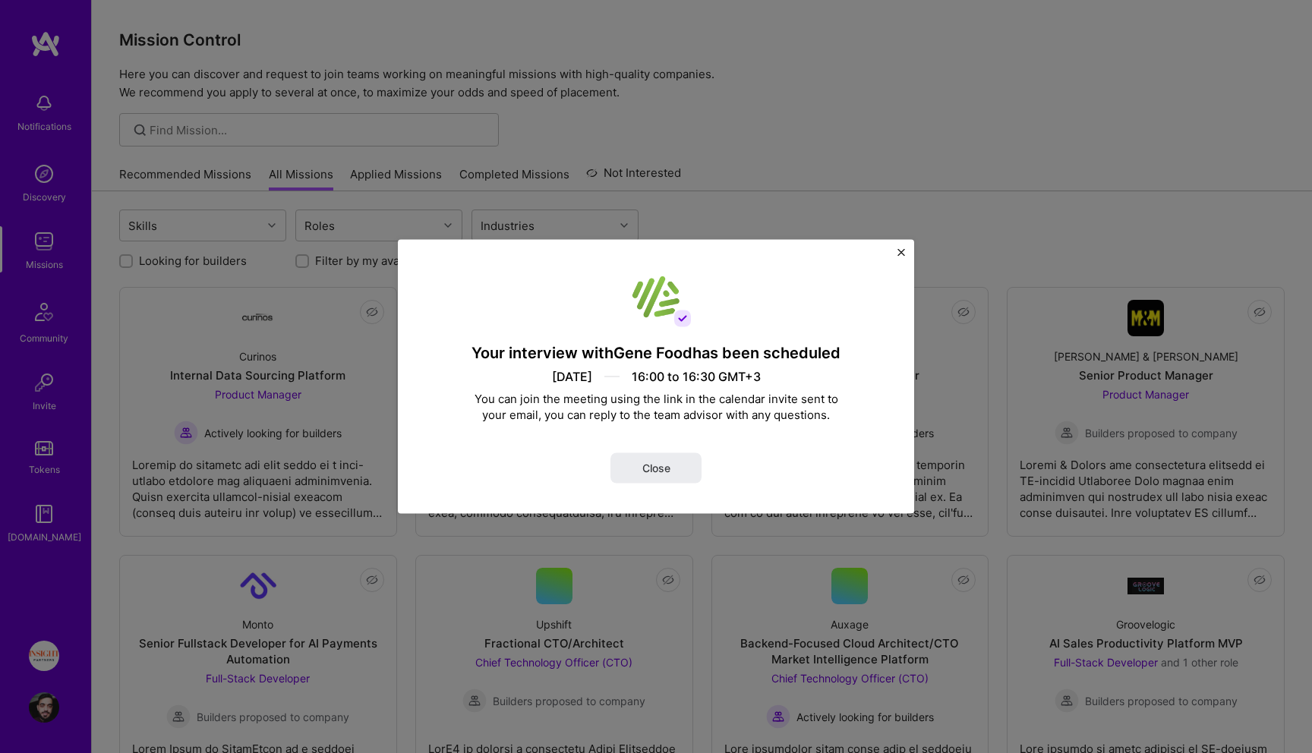
click at [645, 405] on div "You can join the meeting using the link in the calendar invite sent to your ema…" at bounding box center [656, 407] width 380 height 32
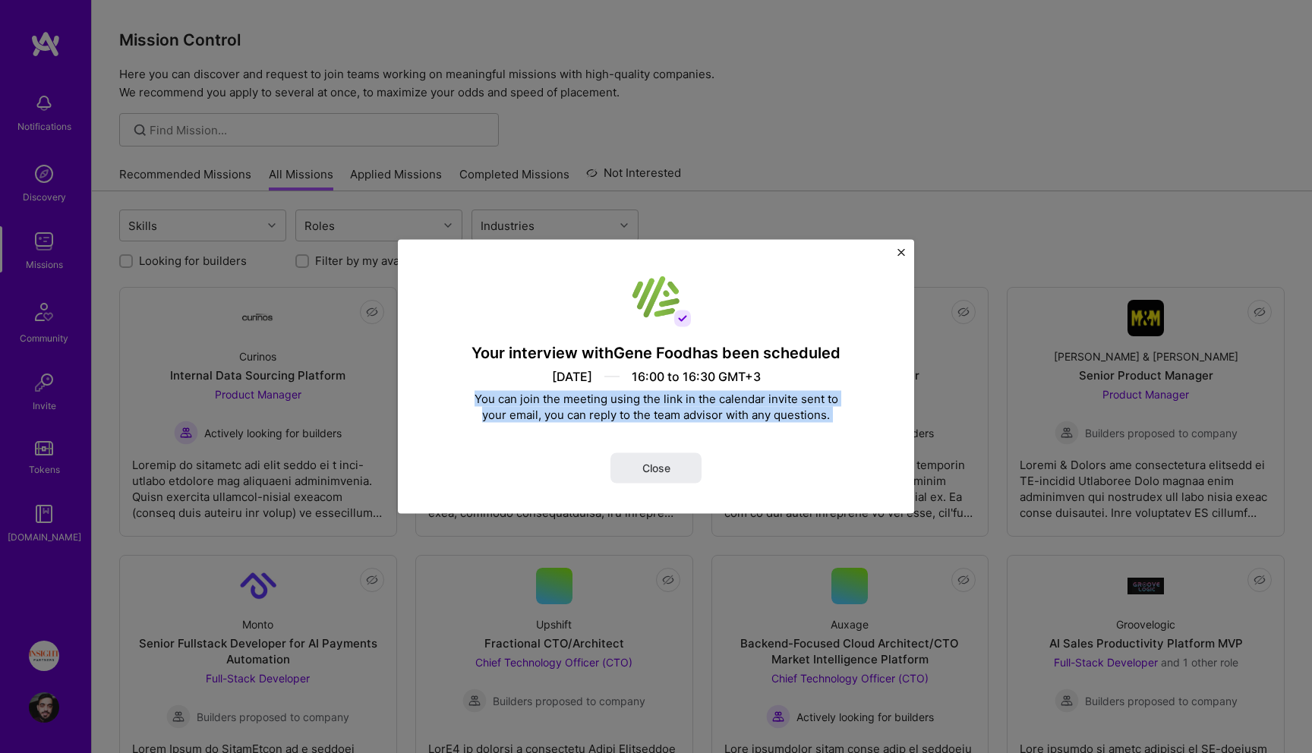
click at [645, 405] on div "You can join the meeting using the link in the calendar invite sent to your ema…" at bounding box center [656, 407] width 380 height 32
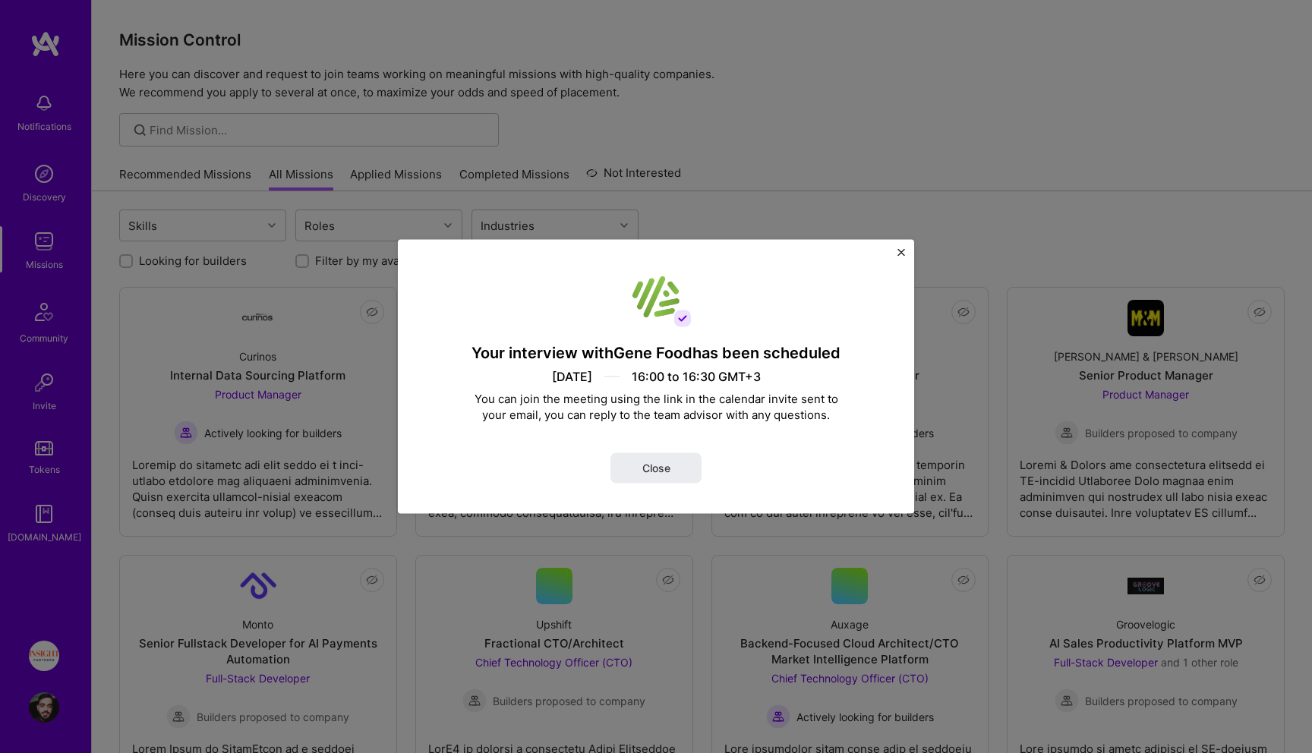
click at [666, 417] on div "You can join the meeting using the link in the calendar invite sent to your ema…" at bounding box center [656, 407] width 380 height 32
click at [695, 128] on div "Your interview with Gene Food has been scheduled 6 Oct 2025 16:00 to 16:30 GMT+…" at bounding box center [656, 376] width 1312 height 753
